Goal: Register for event/course

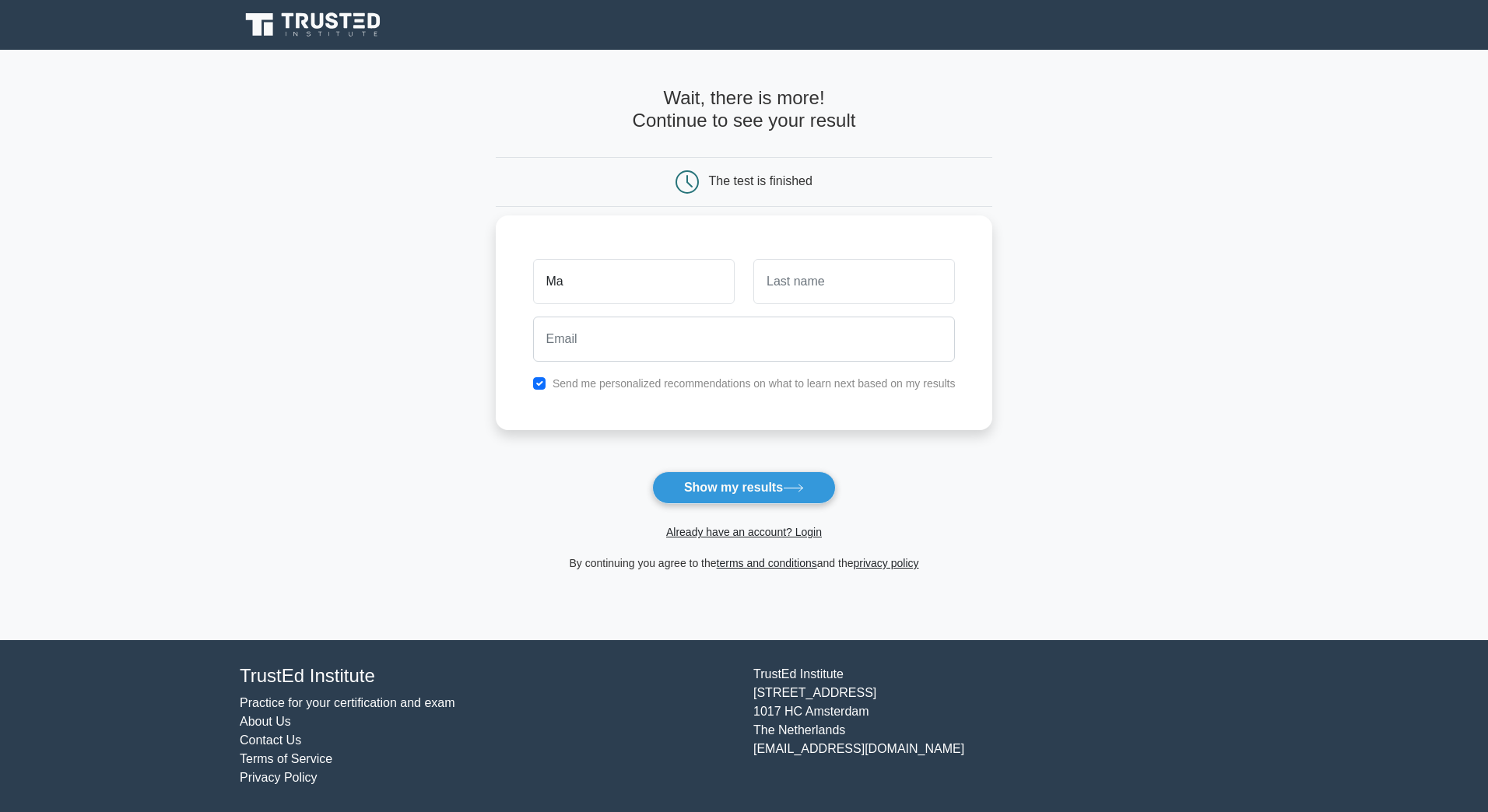
type input "[PERSON_NAME]"
type input "many_stan@yahoo.com"
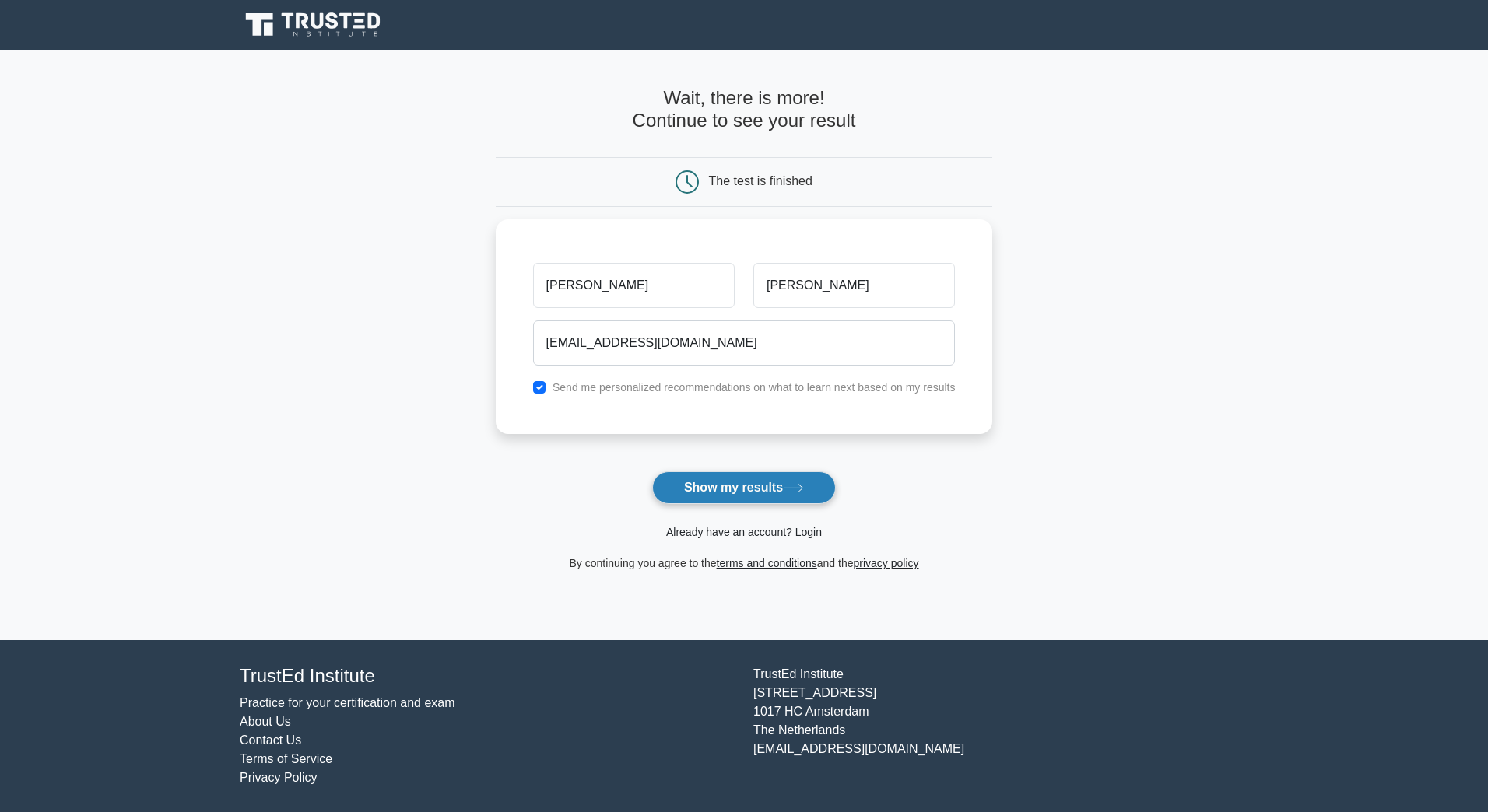
click at [762, 493] on button "Show my results" at bounding box center [744, 488] width 184 height 33
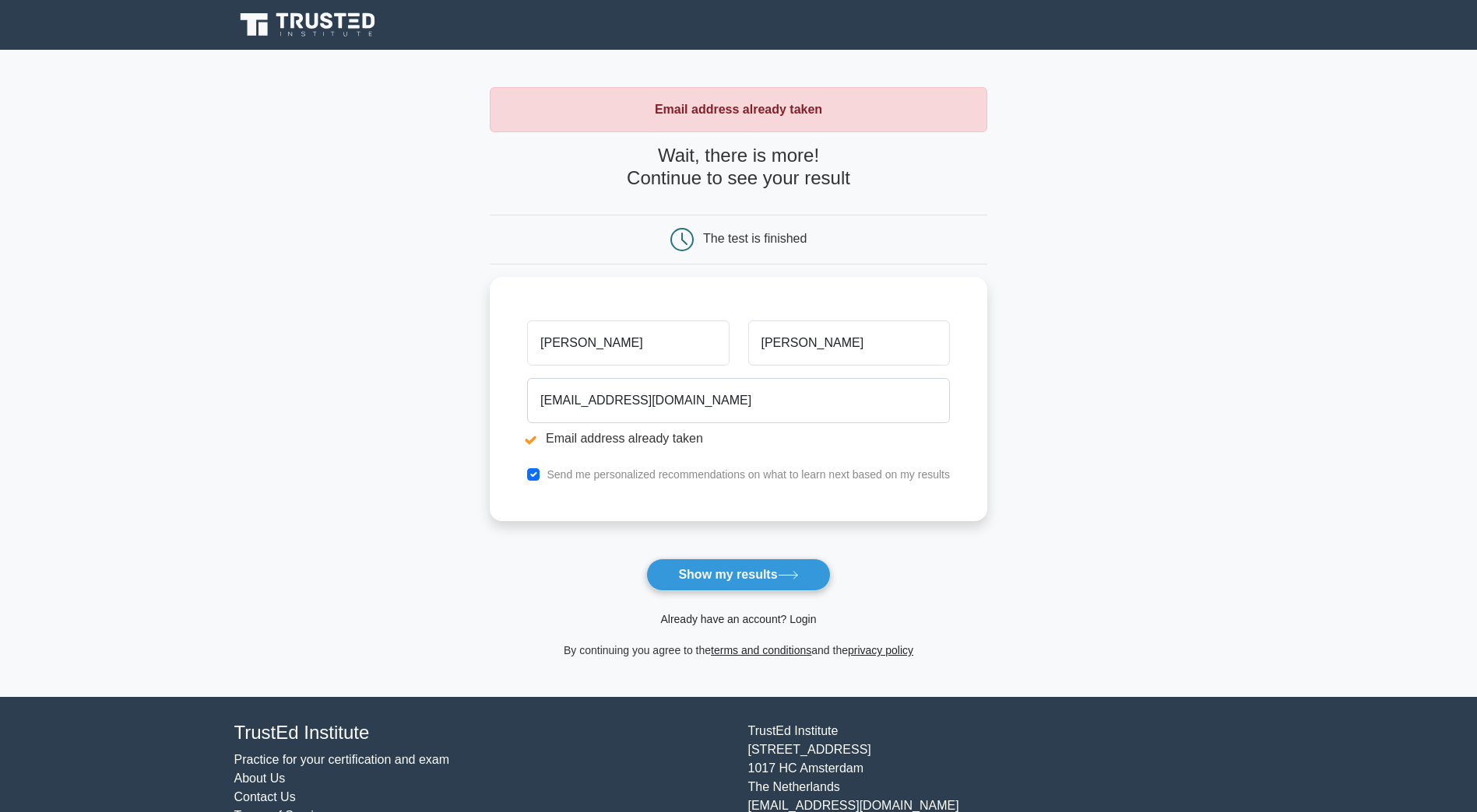
click at [742, 619] on link "Already have an account? Login" at bounding box center [738, 619] width 156 height 12
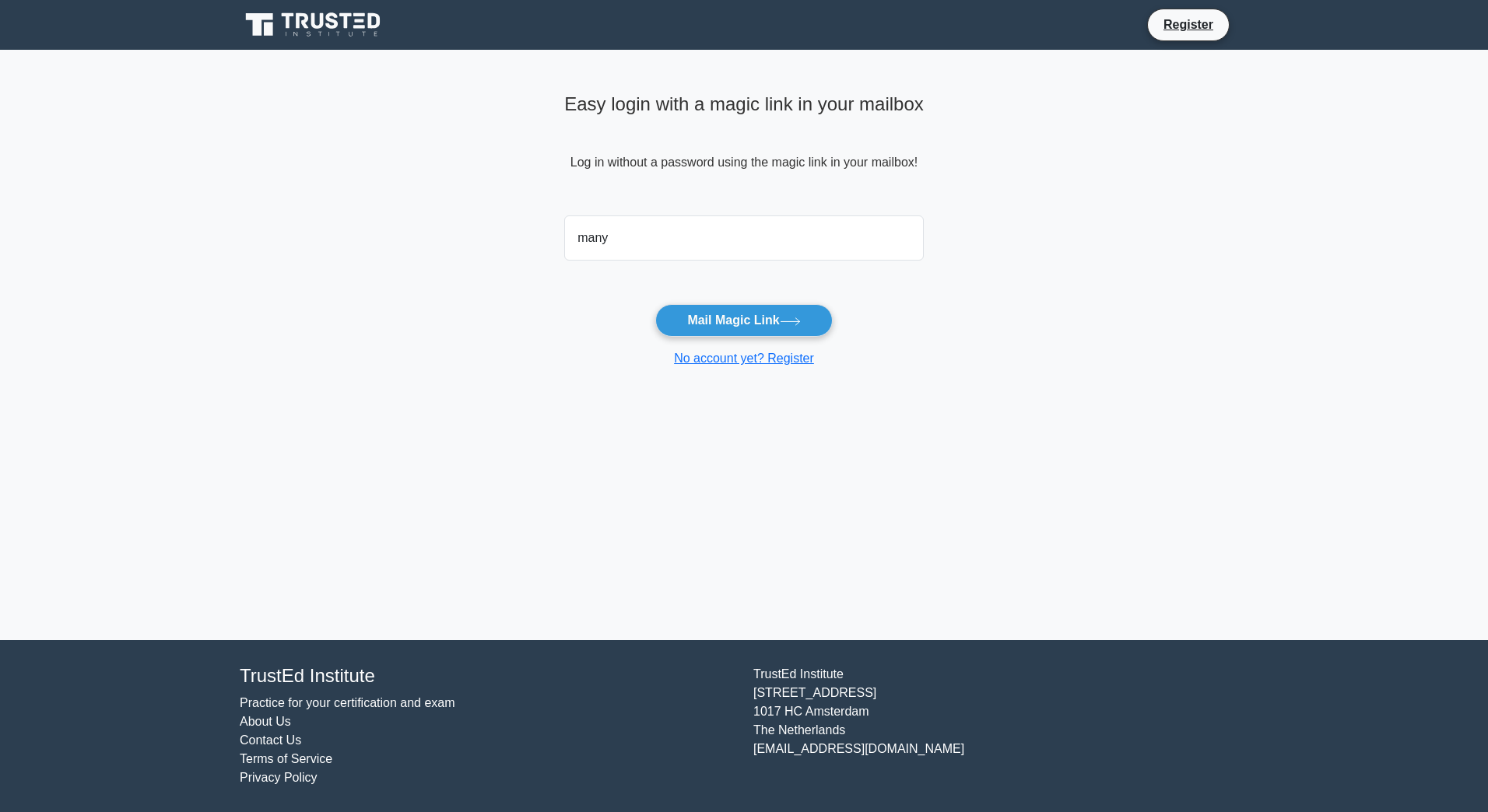
type input "[EMAIL_ADDRESS][DOMAIN_NAME]"
click at [742, 318] on button "Mail Magic Link" at bounding box center [743, 321] width 176 height 33
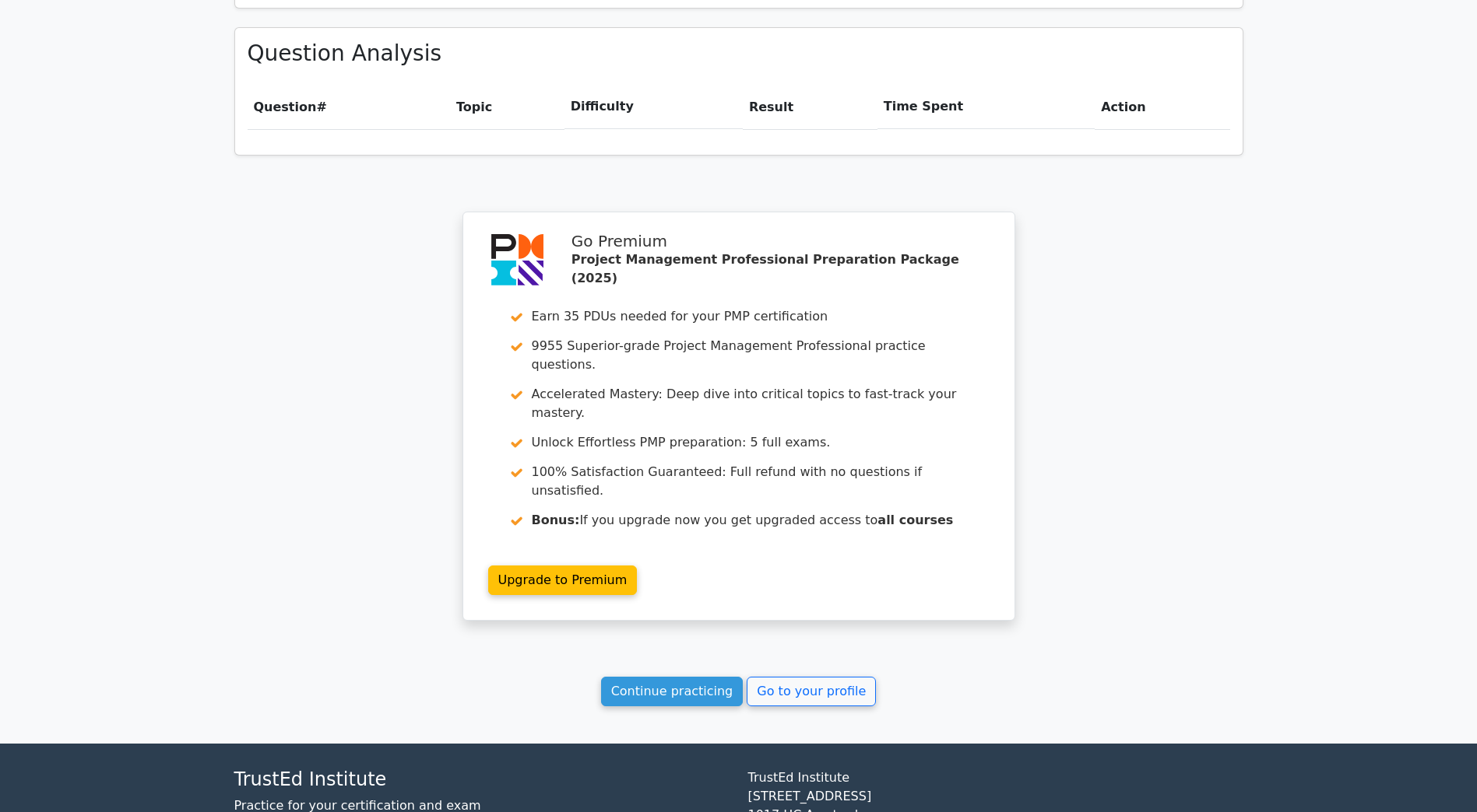
scroll to position [1101, 0]
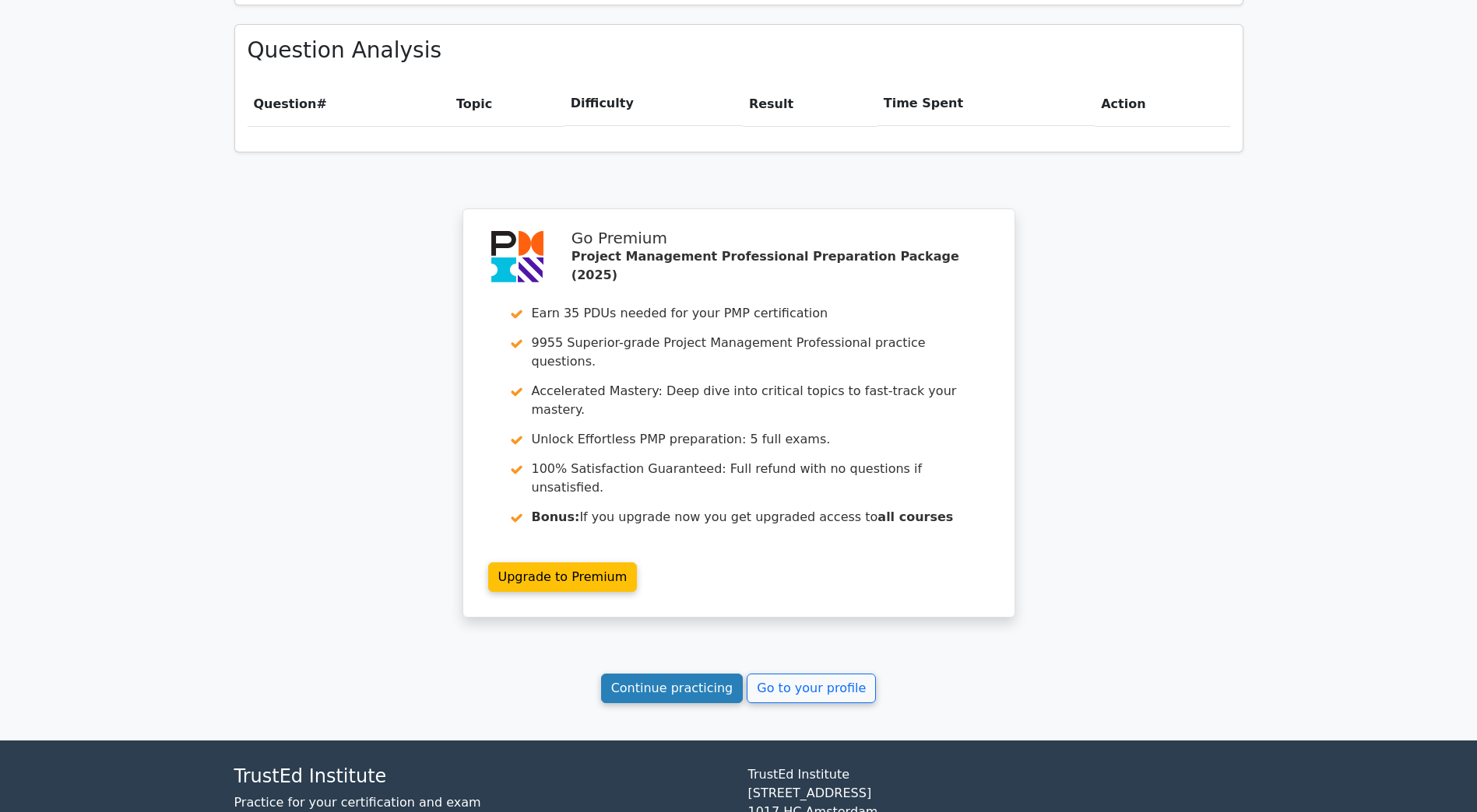
click at [702, 673] on link "Continue practicing" at bounding box center [672, 688] width 143 height 30
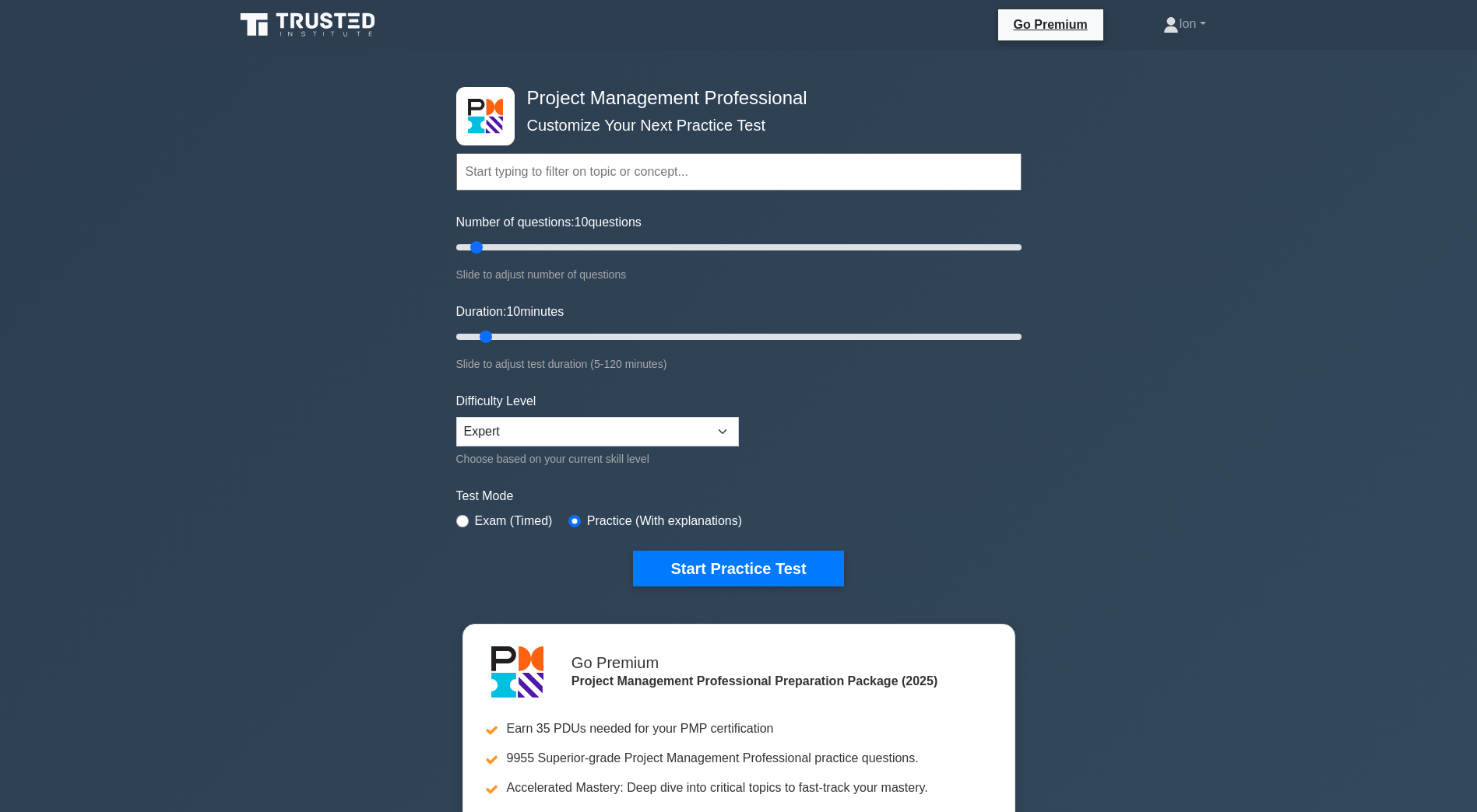
drag, startPoint x: 996, startPoint y: 489, endPoint x: 1005, endPoint y: 504, distance: 17.5
click at [997, 489] on label "Test Mode" at bounding box center [738, 496] width 565 height 19
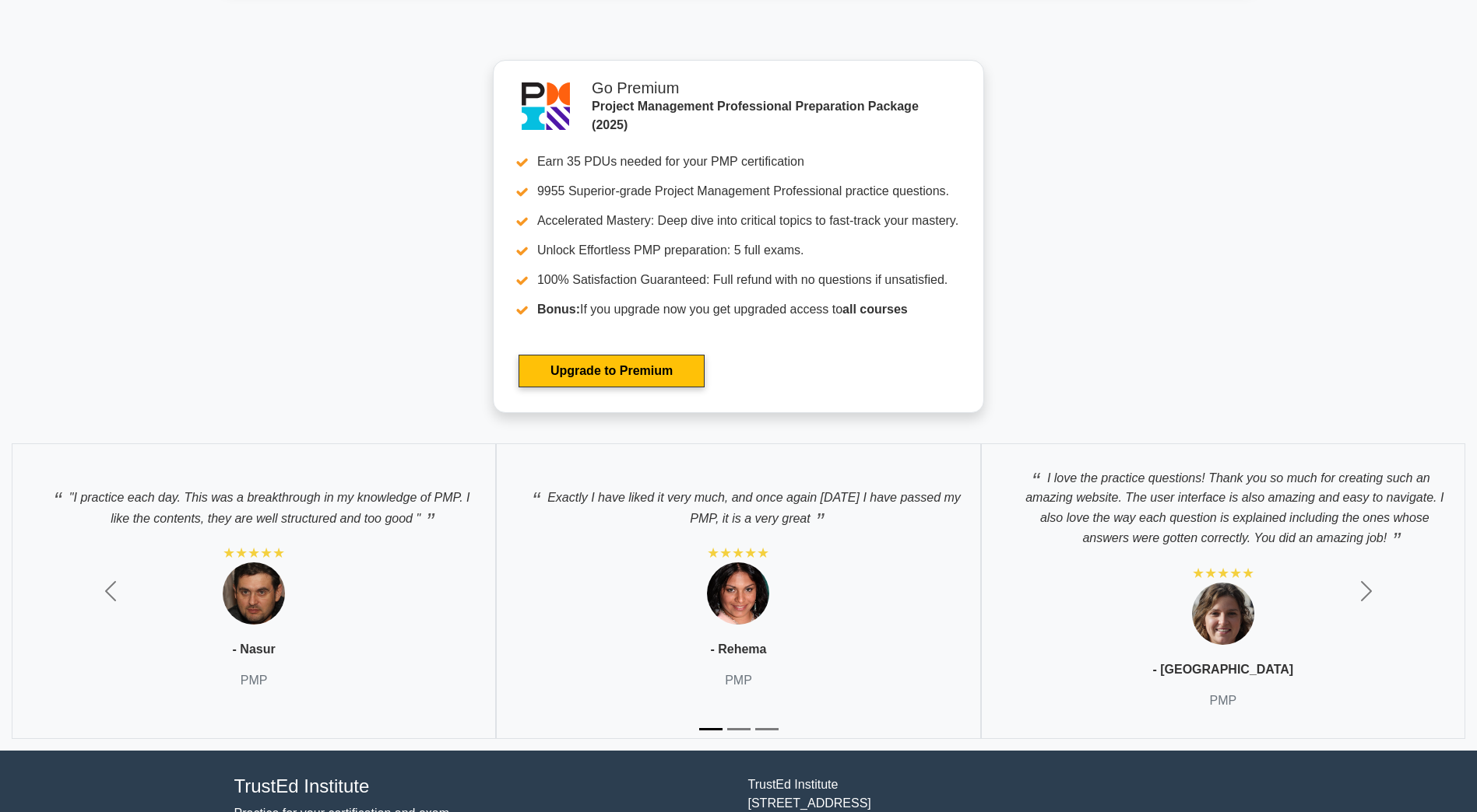
scroll to position [6524, 0]
